Goal: Use online tool/utility: Utilize a website feature to perform a specific function

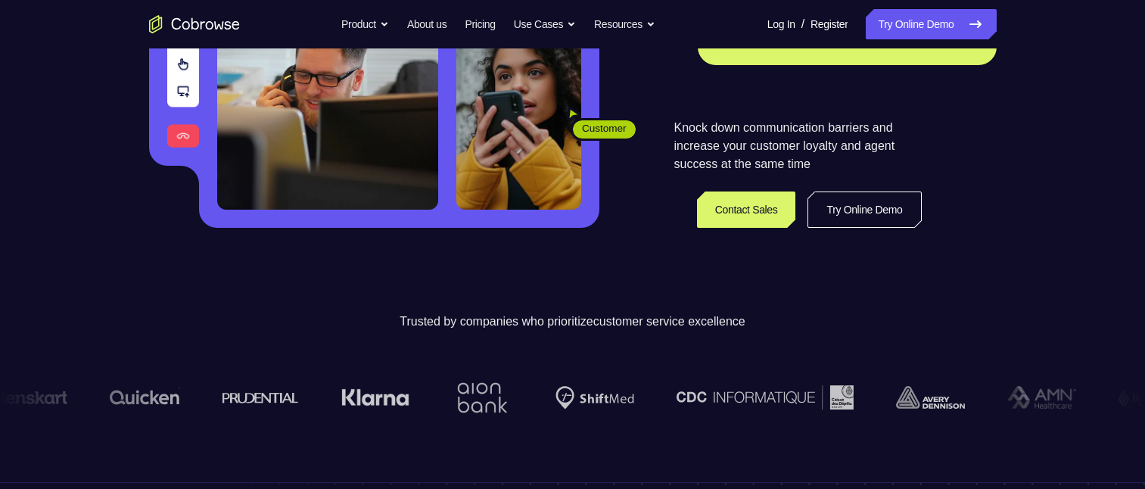
scroll to position [378, 0]
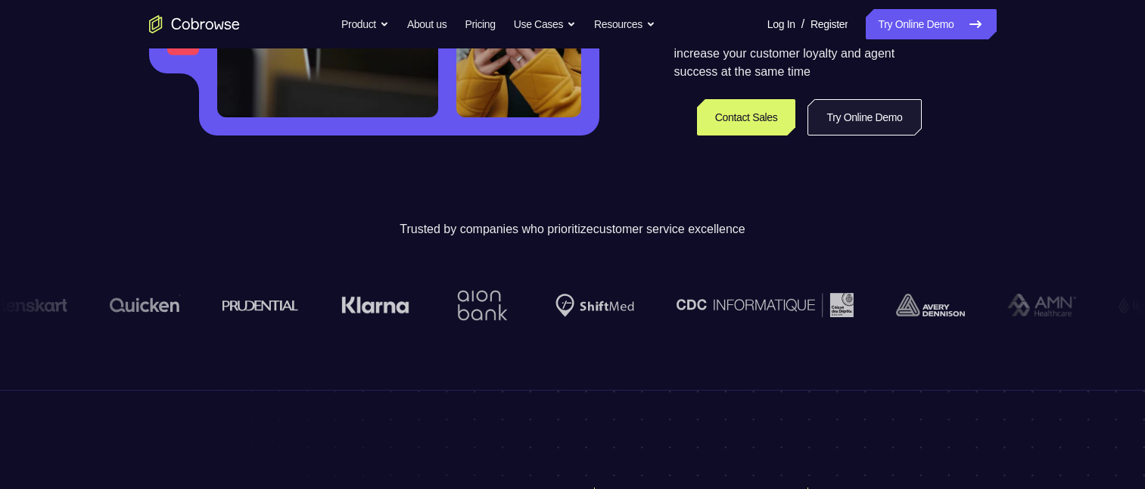
click at [856, 118] on link "Try Online Demo" at bounding box center [865, 117] width 114 height 36
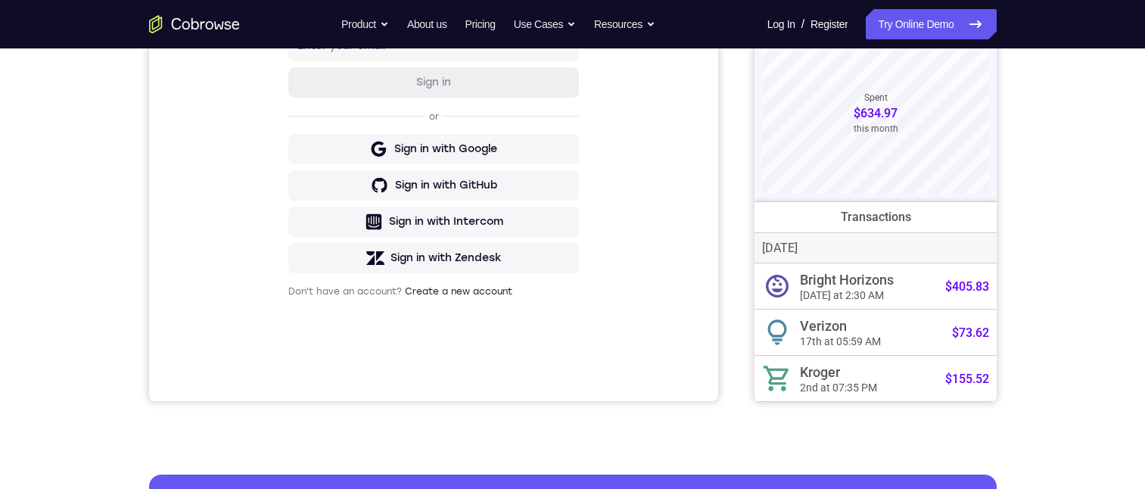
scroll to position [76, 0]
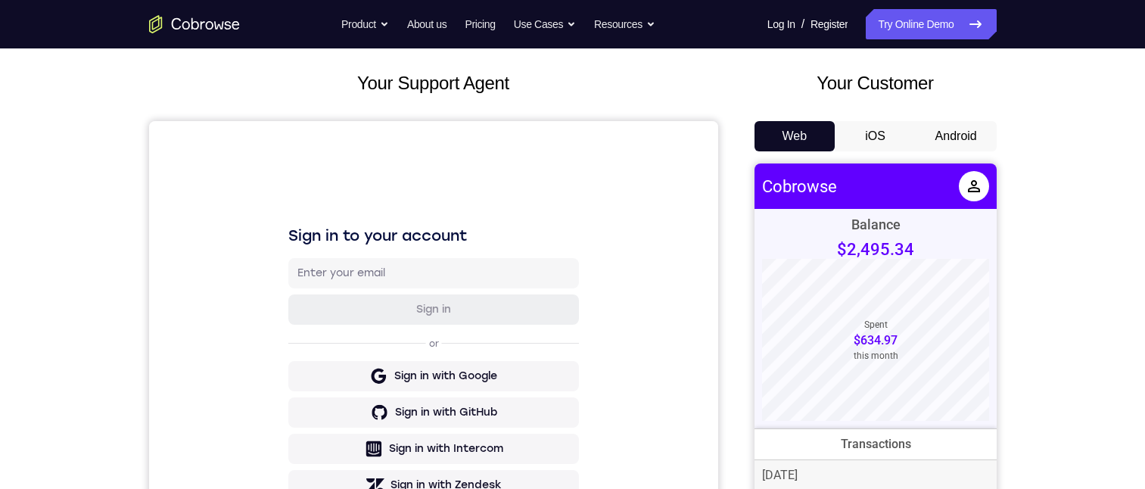
click at [969, 135] on button "Android" at bounding box center [956, 136] width 81 height 30
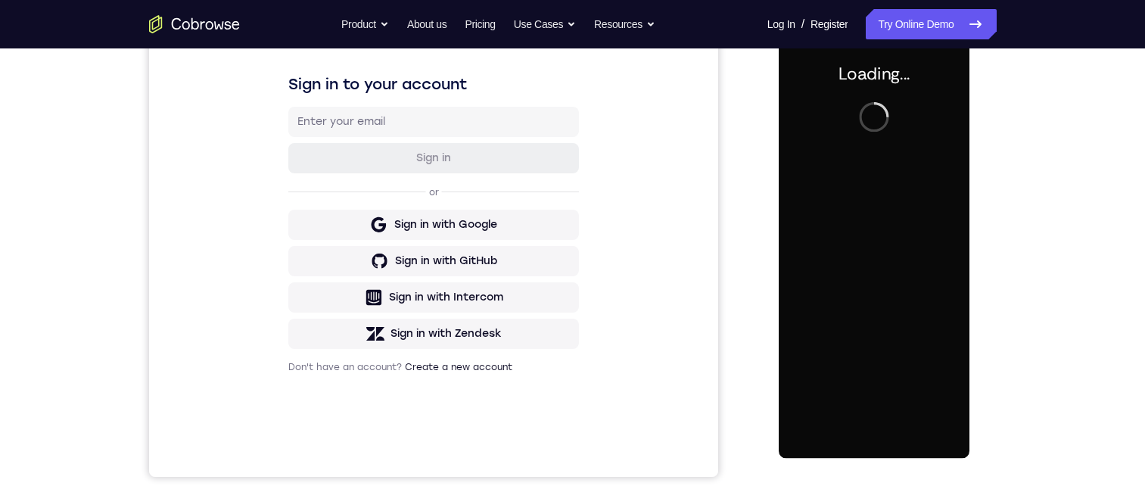
scroll to position [0, 0]
drag, startPoint x: 111, startPoint y: 224, endPoint x: 748, endPoint y: 255, distance: 637.3
click at [748, 255] on div "Your Support Agent Your Customer Web iOS Android" at bounding box center [573, 197] width 848 height 559
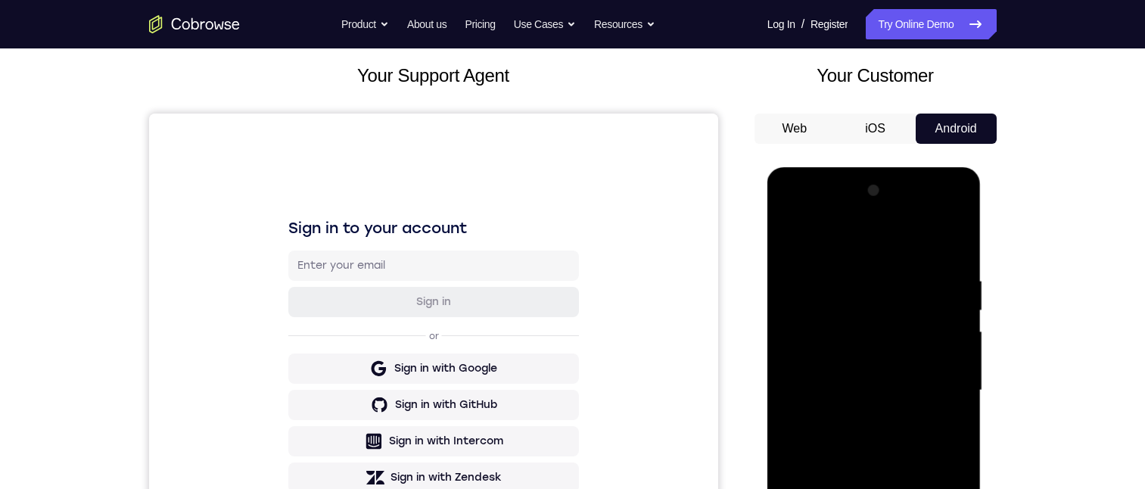
scroll to position [303, 0]
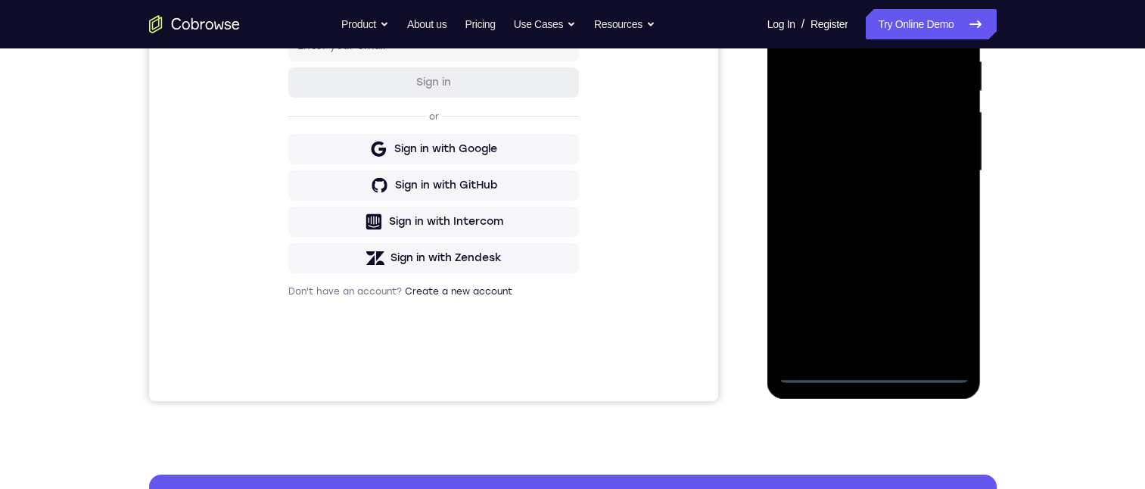
click at [876, 366] on div at bounding box center [874, 171] width 191 height 424
click at [874, 370] on div at bounding box center [874, 171] width 191 height 424
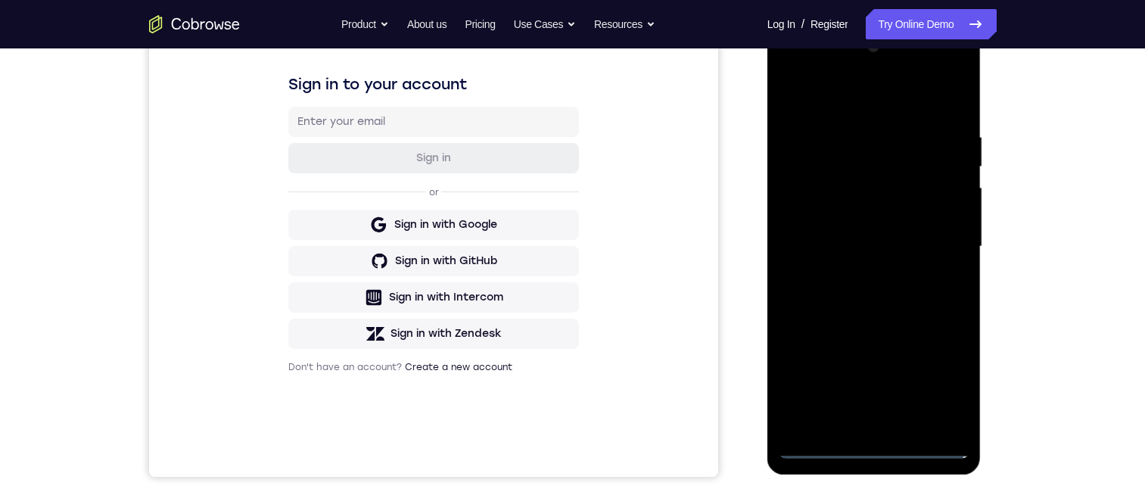
click at [936, 378] on div at bounding box center [874, 247] width 191 height 424
click at [810, 77] on div at bounding box center [874, 247] width 191 height 424
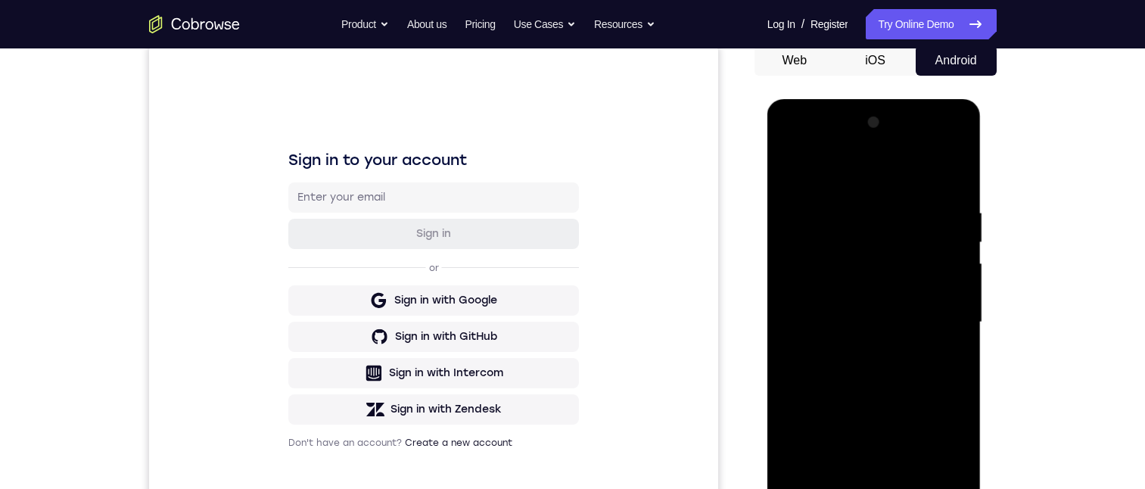
click at [944, 315] on div at bounding box center [874, 323] width 191 height 424
click at [945, 315] on div at bounding box center [874, 323] width 191 height 424
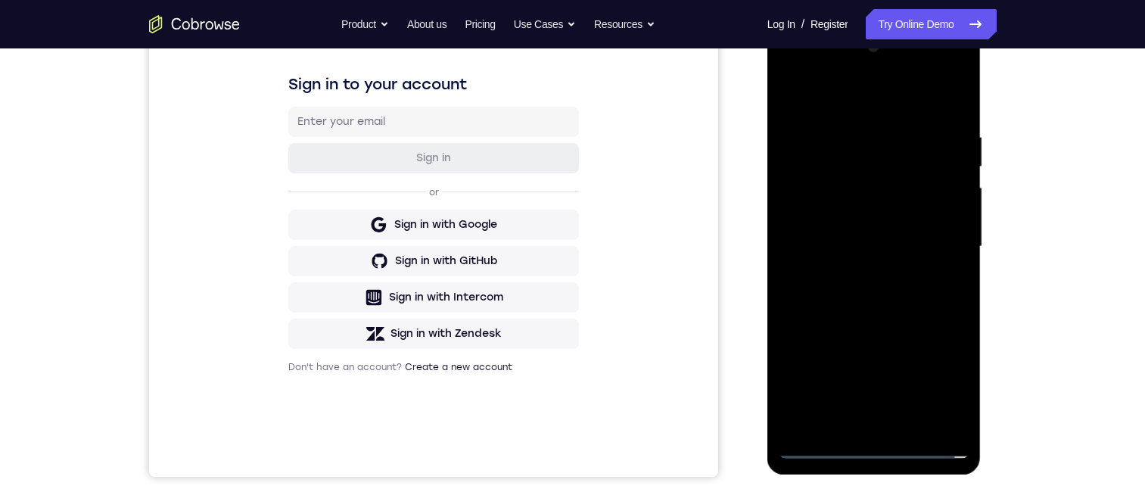
click at [864, 423] on div at bounding box center [874, 247] width 191 height 424
click at [831, 231] on div at bounding box center [874, 247] width 191 height 424
click at [826, 213] on div at bounding box center [874, 247] width 191 height 424
click at [951, 216] on div at bounding box center [874, 247] width 191 height 424
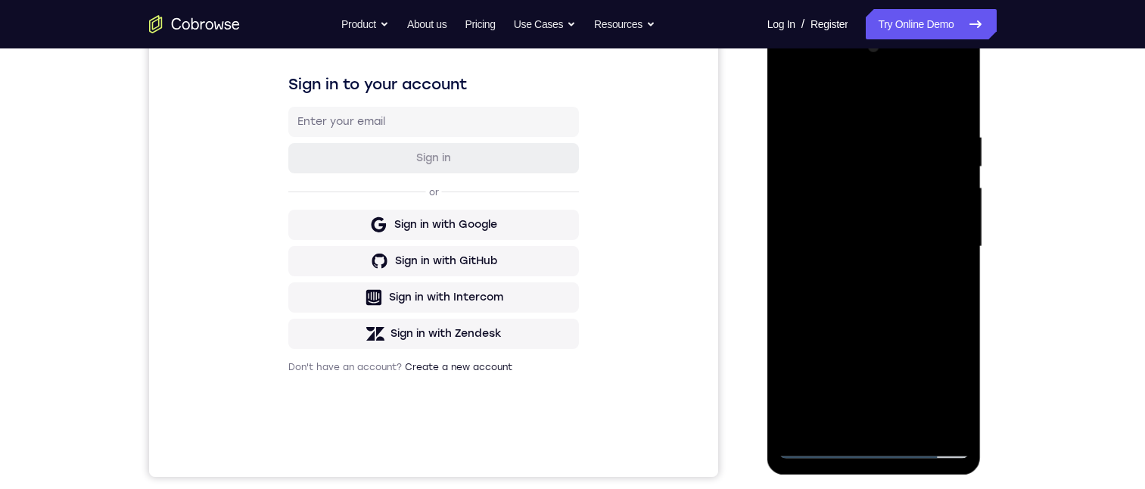
click at [951, 216] on div at bounding box center [874, 247] width 191 height 424
click at [935, 247] on div at bounding box center [874, 247] width 191 height 424
click at [879, 297] on div at bounding box center [874, 247] width 191 height 424
click at [878, 446] on div at bounding box center [874, 247] width 191 height 424
click at [936, 388] on div at bounding box center [874, 247] width 191 height 424
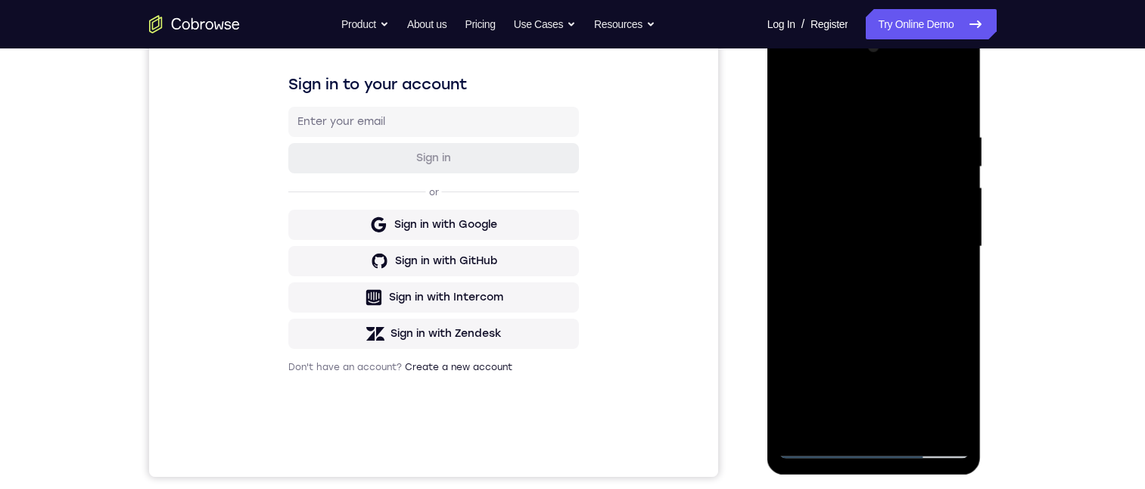
scroll to position [0, 0]
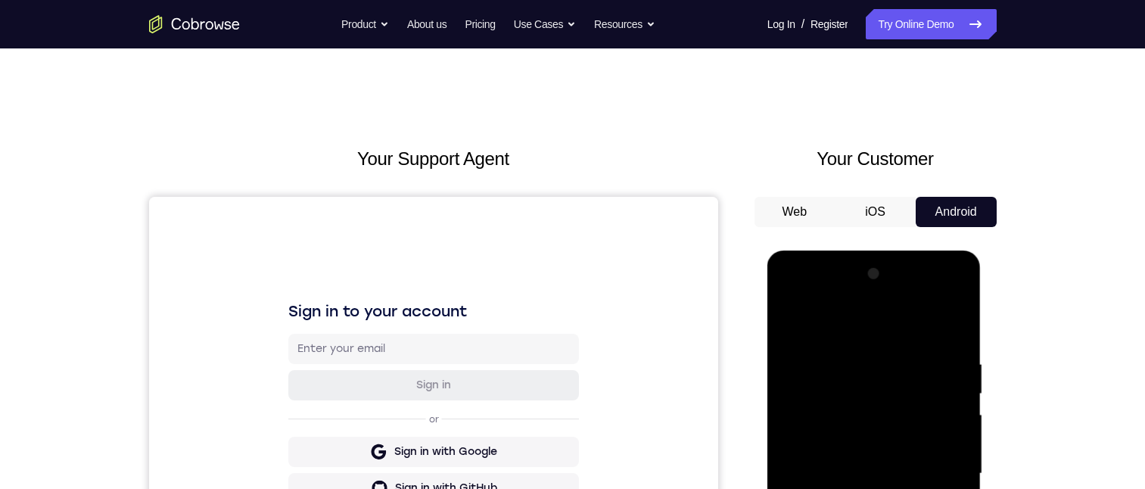
click at [941, 296] on div at bounding box center [874, 474] width 191 height 424
click at [900, 352] on div at bounding box center [874, 474] width 191 height 424
click at [857, 389] on div at bounding box center [874, 474] width 191 height 424
click at [836, 402] on div at bounding box center [874, 474] width 191 height 424
click at [830, 419] on div at bounding box center [874, 474] width 191 height 424
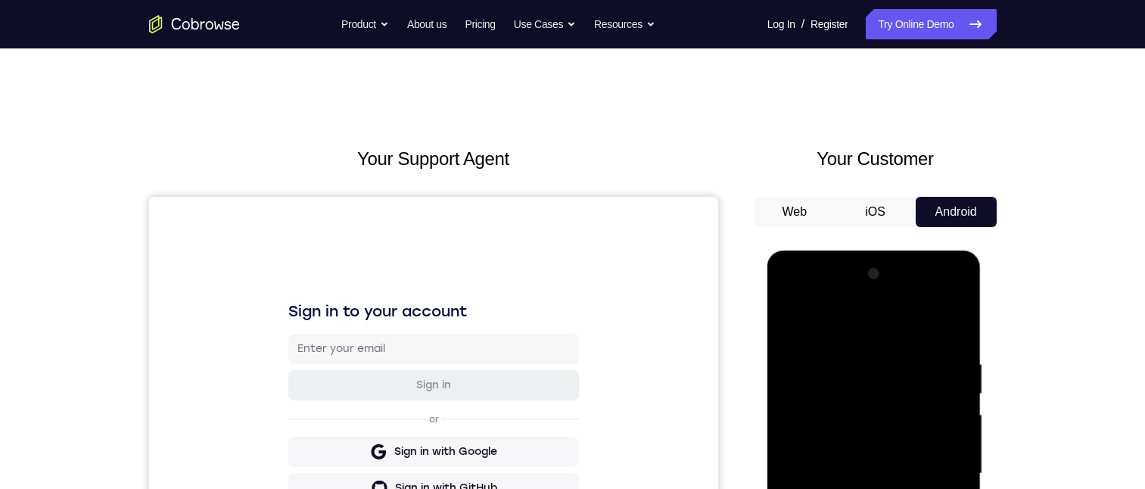
scroll to position [151, 0]
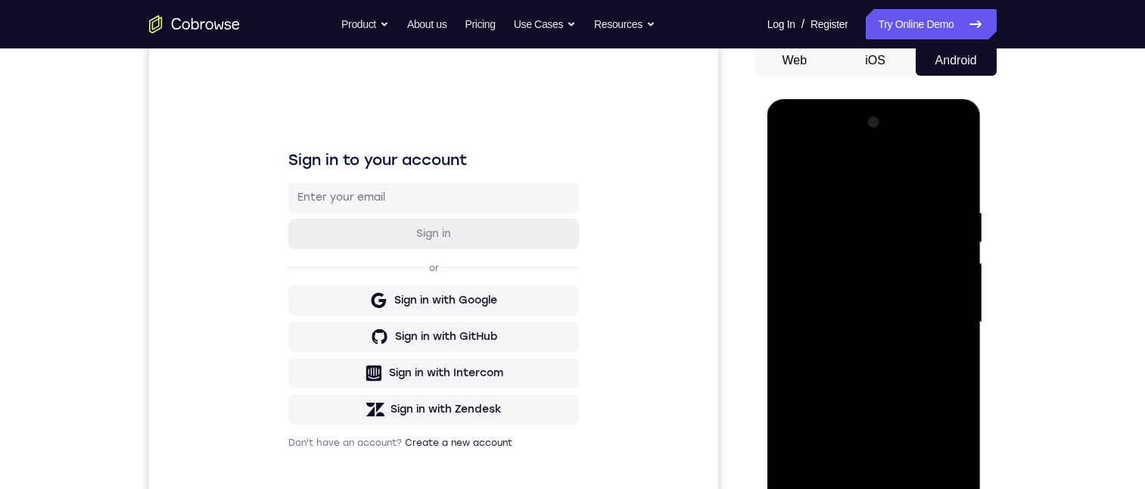
click at [948, 175] on div at bounding box center [874, 323] width 191 height 424
click at [860, 275] on div at bounding box center [874, 323] width 191 height 424
click at [960, 488] on div at bounding box center [874, 323] width 191 height 424
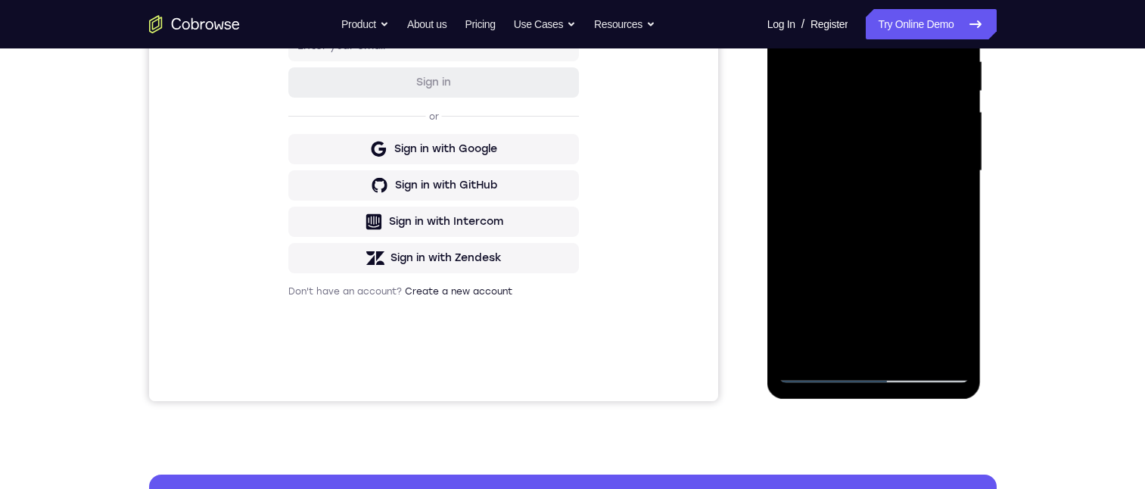
click at [957, 344] on div at bounding box center [874, 171] width 191 height 424
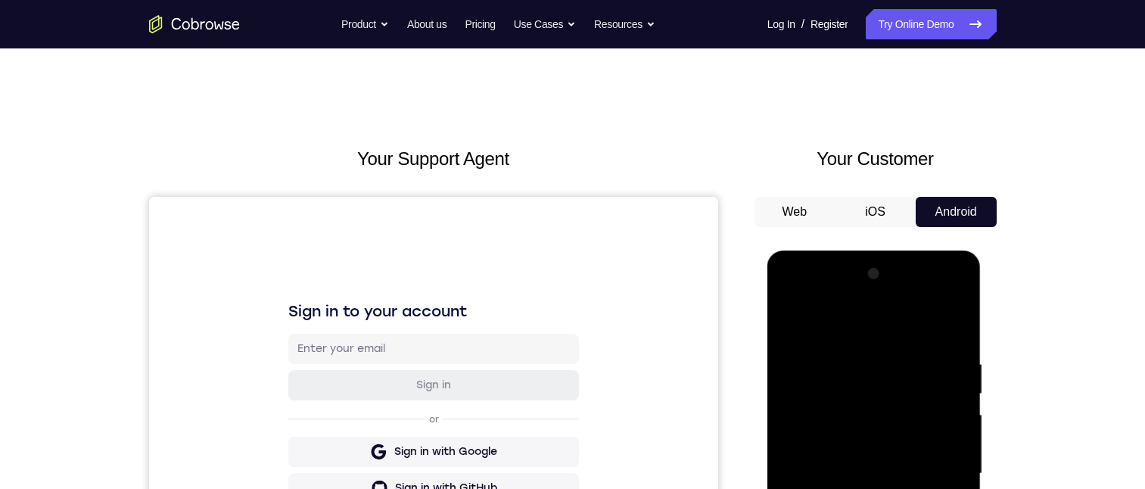
click at [791, 302] on div at bounding box center [874, 474] width 191 height 424
click at [862, 387] on div at bounding box center [874, 474] width 191 height 424
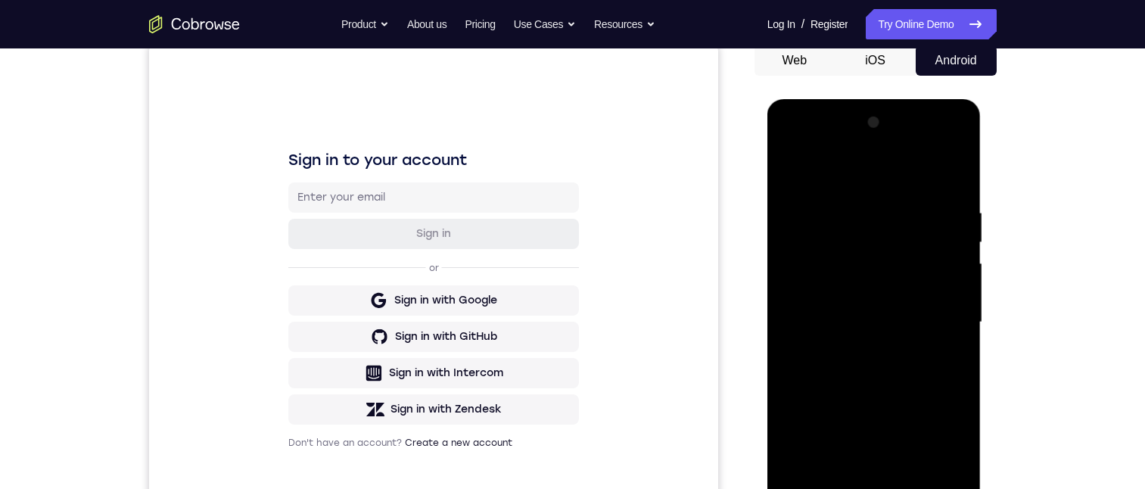
click at [861, 242] on div at bounding box center [874, 323] width 191 height 424
click at [837, 169] on div at bounding box center [874, 323] width 191 height 424
click at [834, 488] on div at bounding box center [874, 323] width 191 height 424
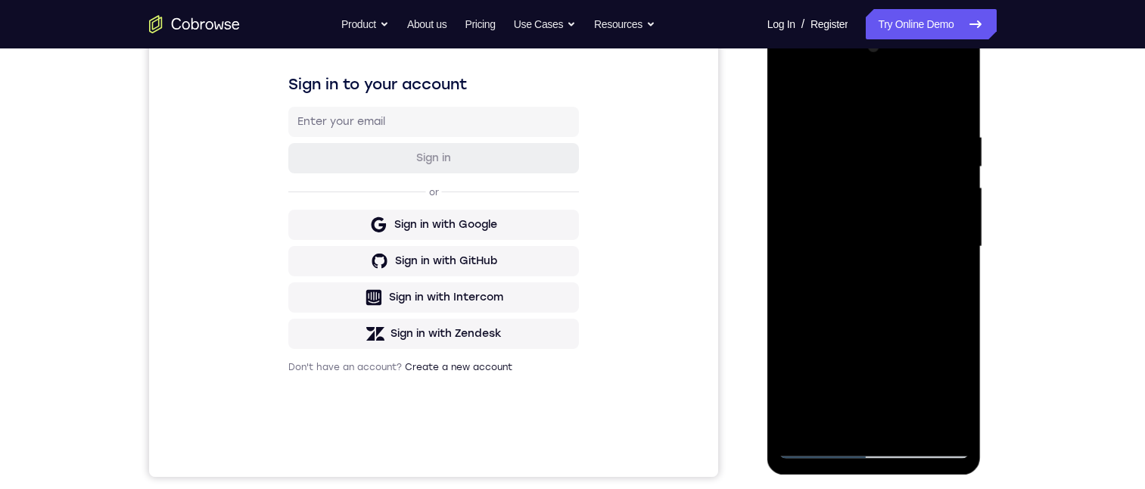
click at [844, 422] on div at bounding box center [874, 247] width 191 height 424
click at [844, 426] on div at bounding box center [874, 247] width 191 height 424
drag, startPoint x: 764, startPoint y: 284, endPoint x: 714, endPoint y: 211, distance: 87.7
click at [704, 297] on div "Sign in to your account Sign in or Sign in with Google Sign in with GitHub Sign…" at bounding box center [432, 223] width 569 height 507
click at [789, 73] on div at bounding box center [874, 247] width 191 height 424
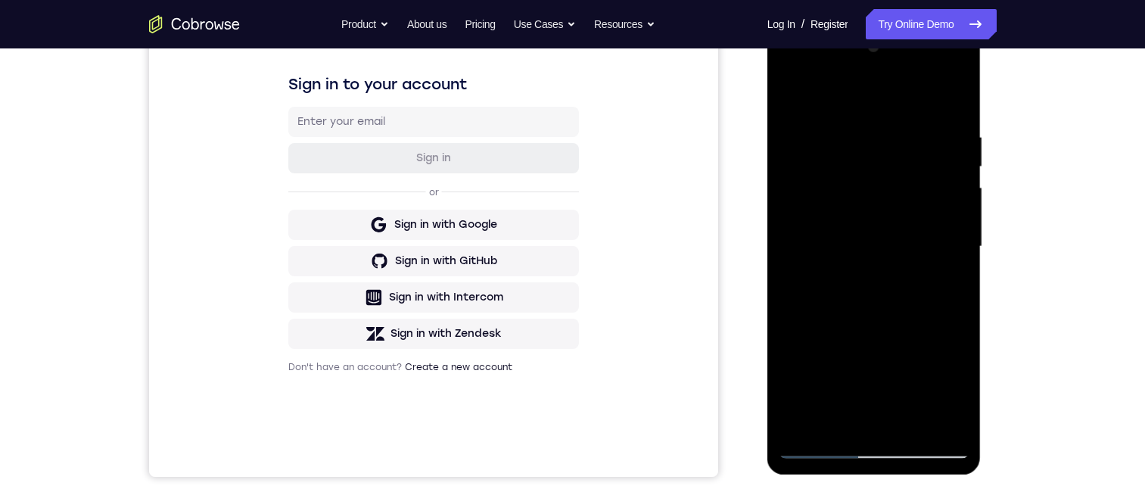
click at [844, 165] on div at bounding box center [874, 247] width 191 height 424
click at [836, 93] on div at bounding box center [874, 247] width 191 height 424
click at [846, 190] on div at bounding box center [874, 247] width 191 height 424
click at [909, 263] on div at bounding box center [874, 247] width 191 height 424
click at [944, 95] on div at bounding box center [874, 247] width 191 height 424
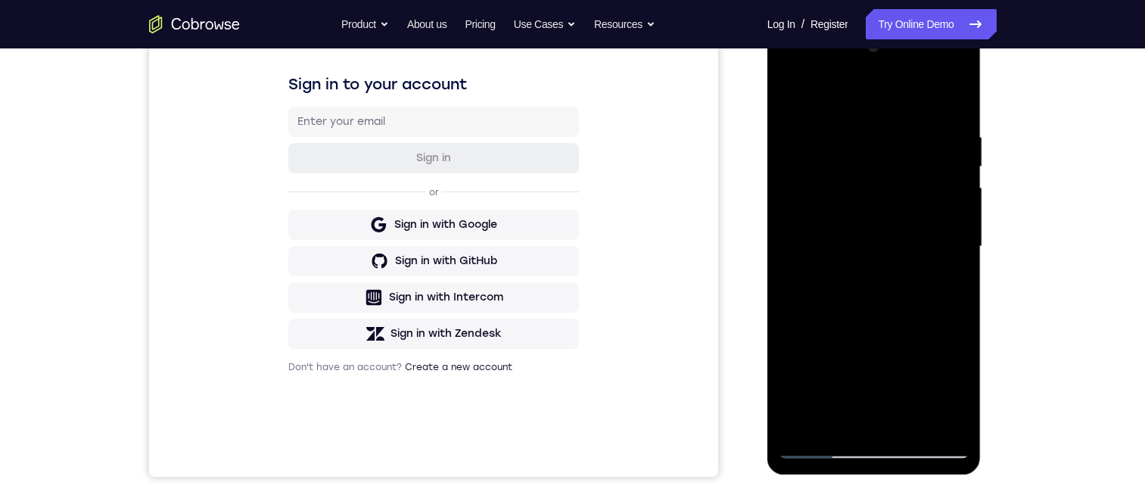
click at [937, 286] on div at bounding box center [874, 247] width 191 height 424
click at [954, 420] on div at bounding box center [874, 247] width 191 height 424
click at [963, 396] on div at bounding box center [874, 247] width 191 height 424
click at [958, 397] on div at bounding box center [874, 247] width 191 height 424
click at [954, 397] on div at bounding box center [874, 247] width 191 height 424
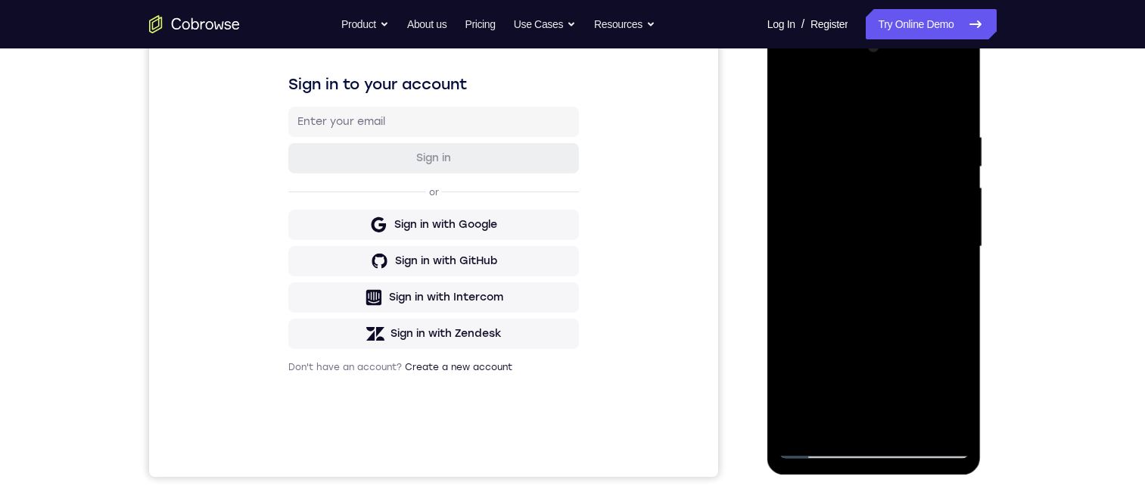
click at [954, 23] on div at bounding box center [874, 23] width 214 height 0
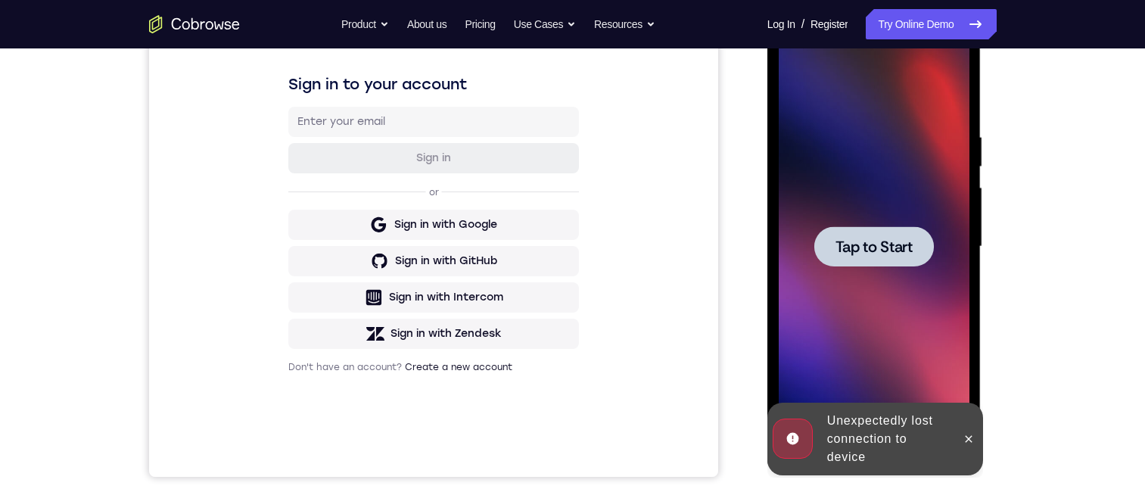
drag, startPoint x: 954, startPoint y: 397, endPoint x: 964, endPoint y: 426, distance: 31.4
click at [967, 432] on button at bounding box center [969, 439] width 24 height 24
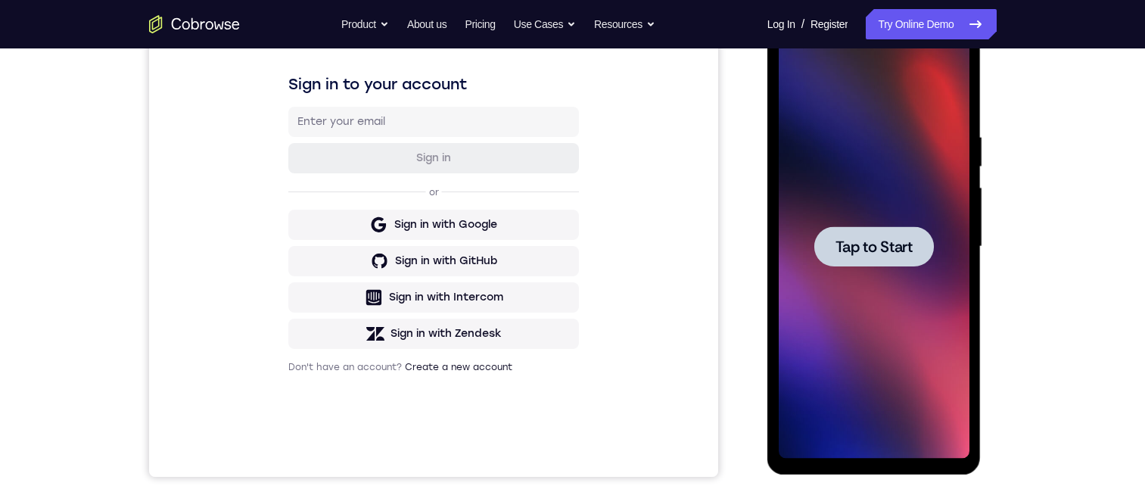
scroll to position [0, 0]
